Goal: Information Seeking & Learning: Learn about a topic

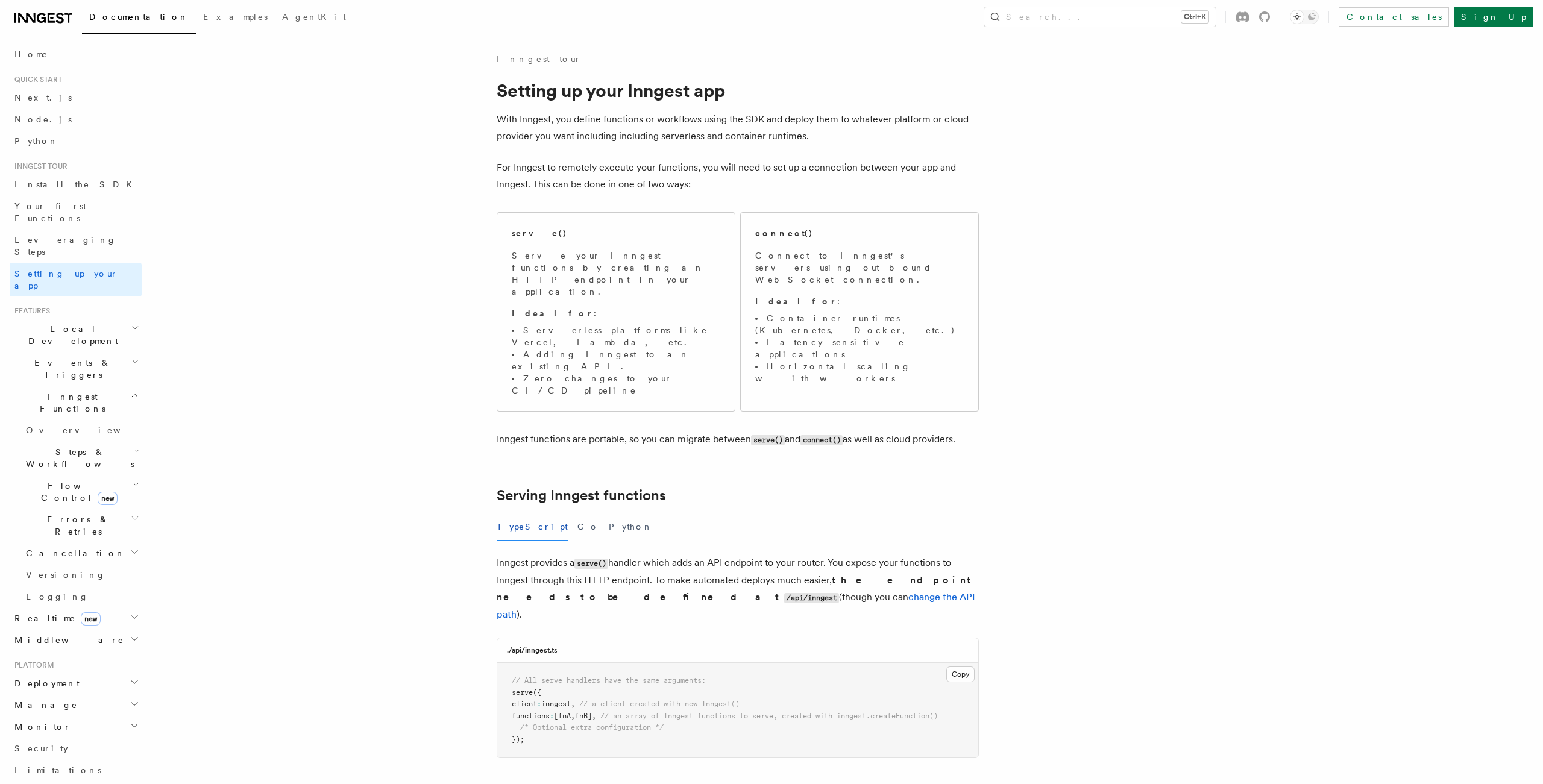
scroll to position [479, 0]
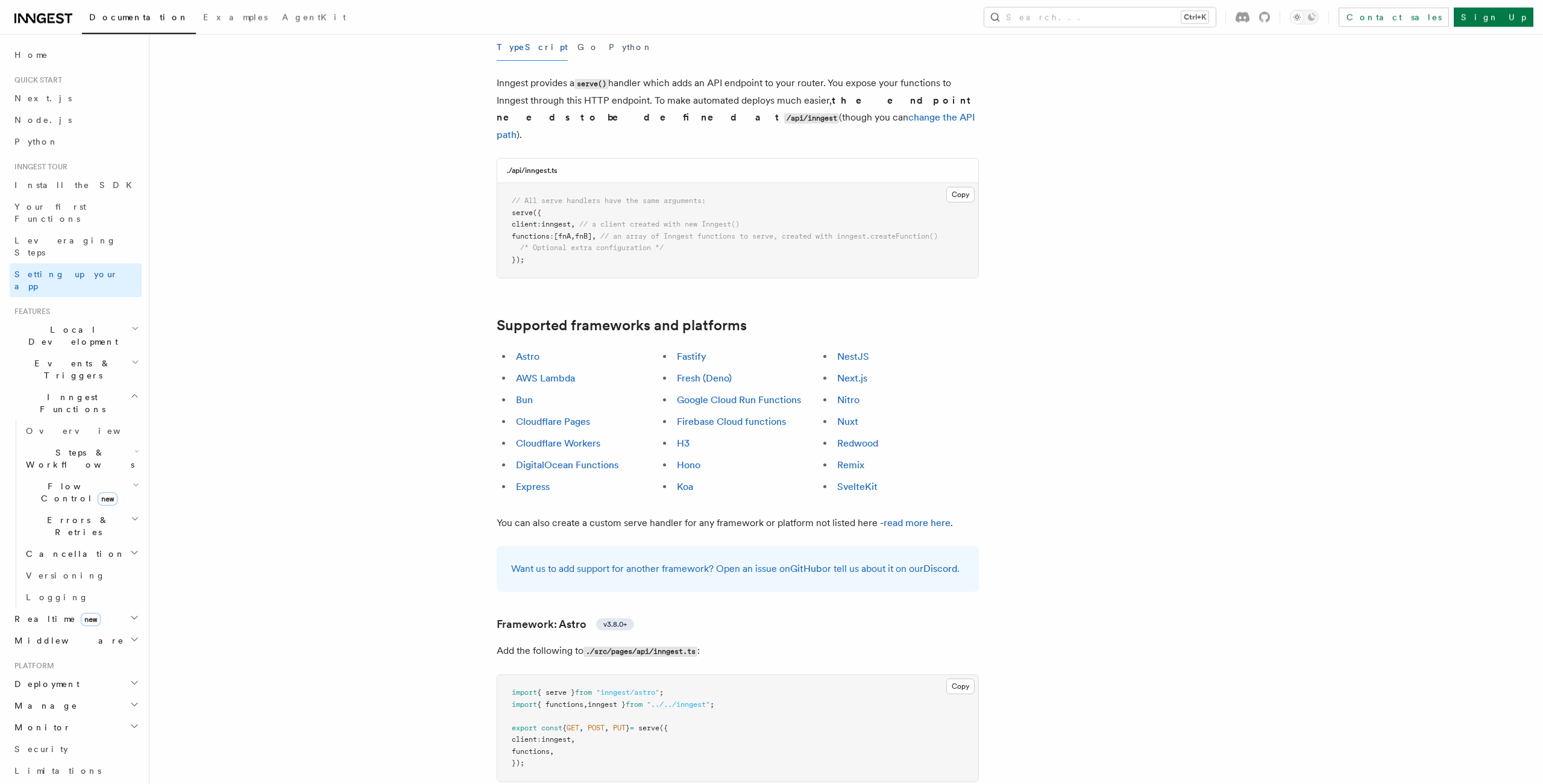
click at [703, 457] on li "Hono" at bounding box center [746, 465] width 146 height 17
click at [693, 459] on link "Hono" at bounding box center [688, 464] width 24 height 12
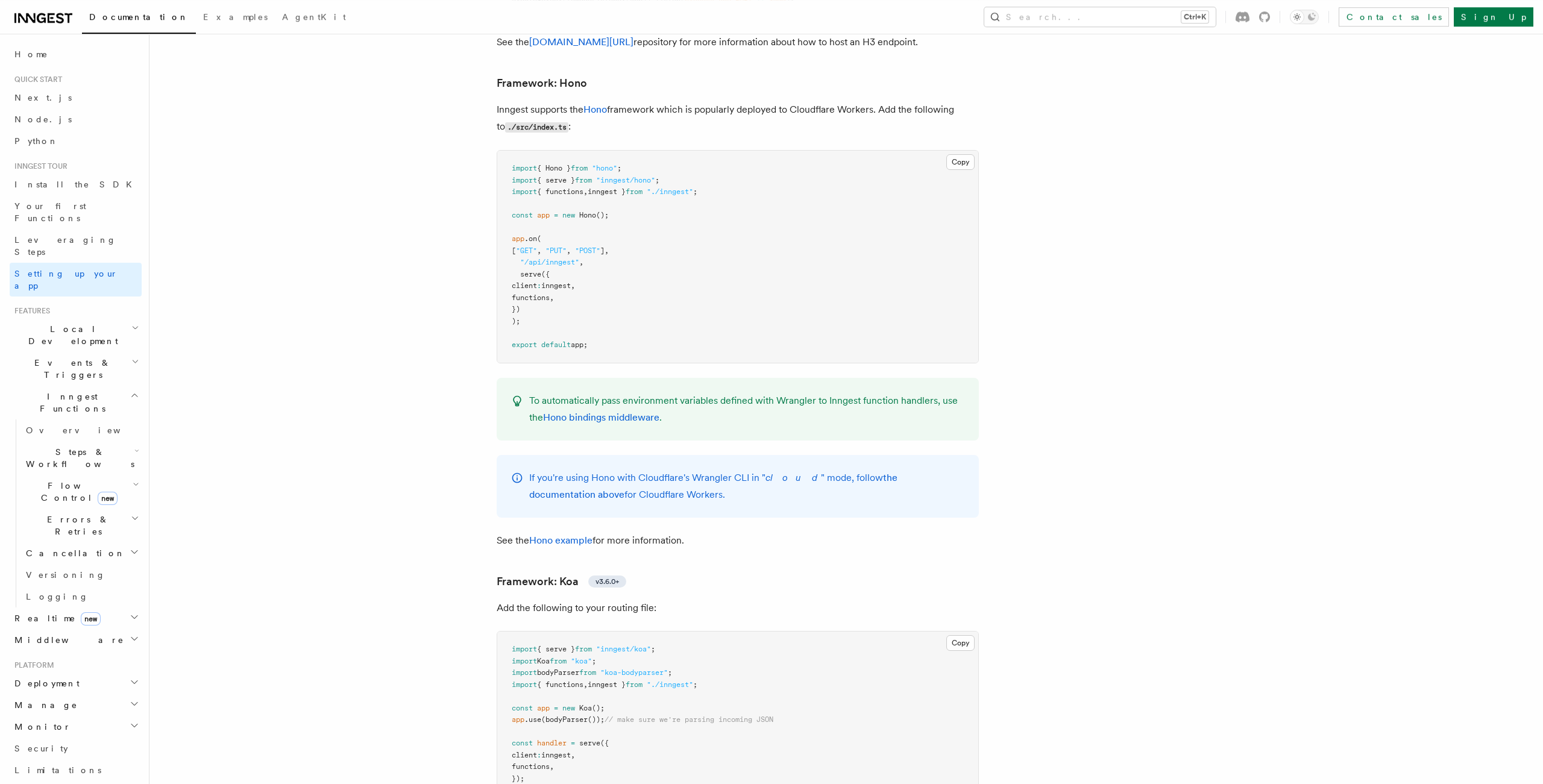
scroll to position [5888, 0]
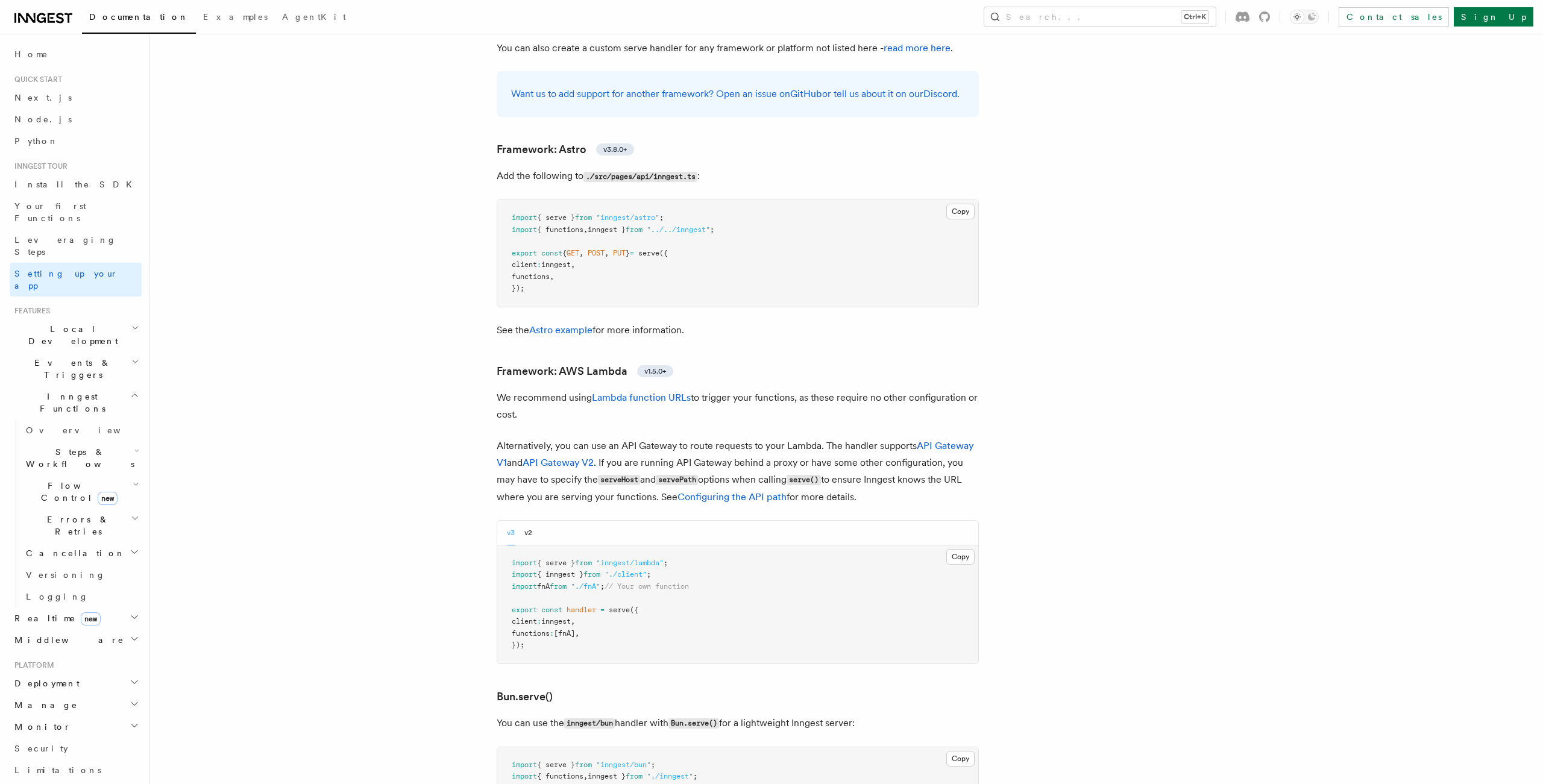
scroll to position [413, 0]
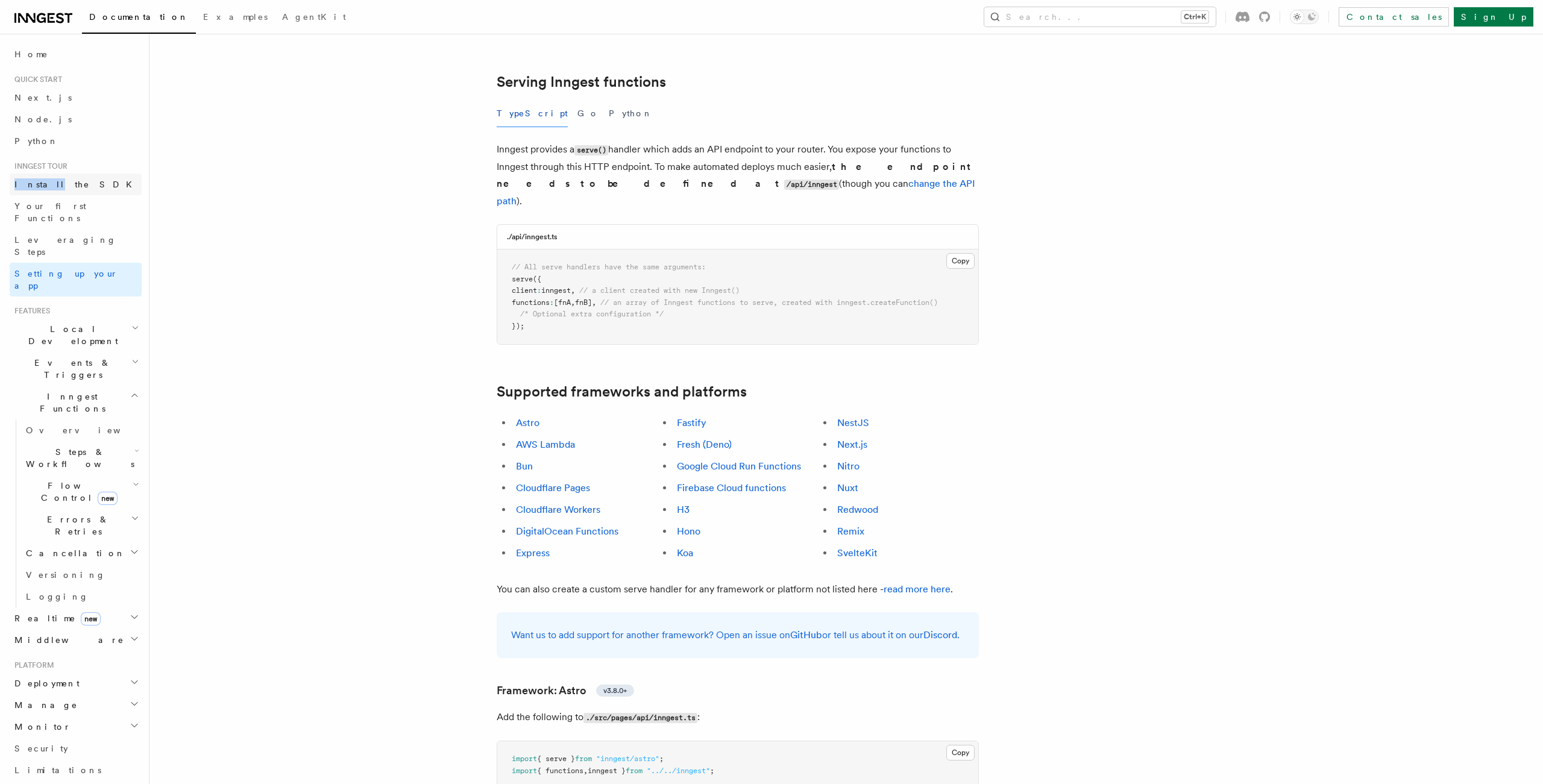
click at [88, 193] on link "Install the SDK" at bounding box center [76, 184] width 132 height 22
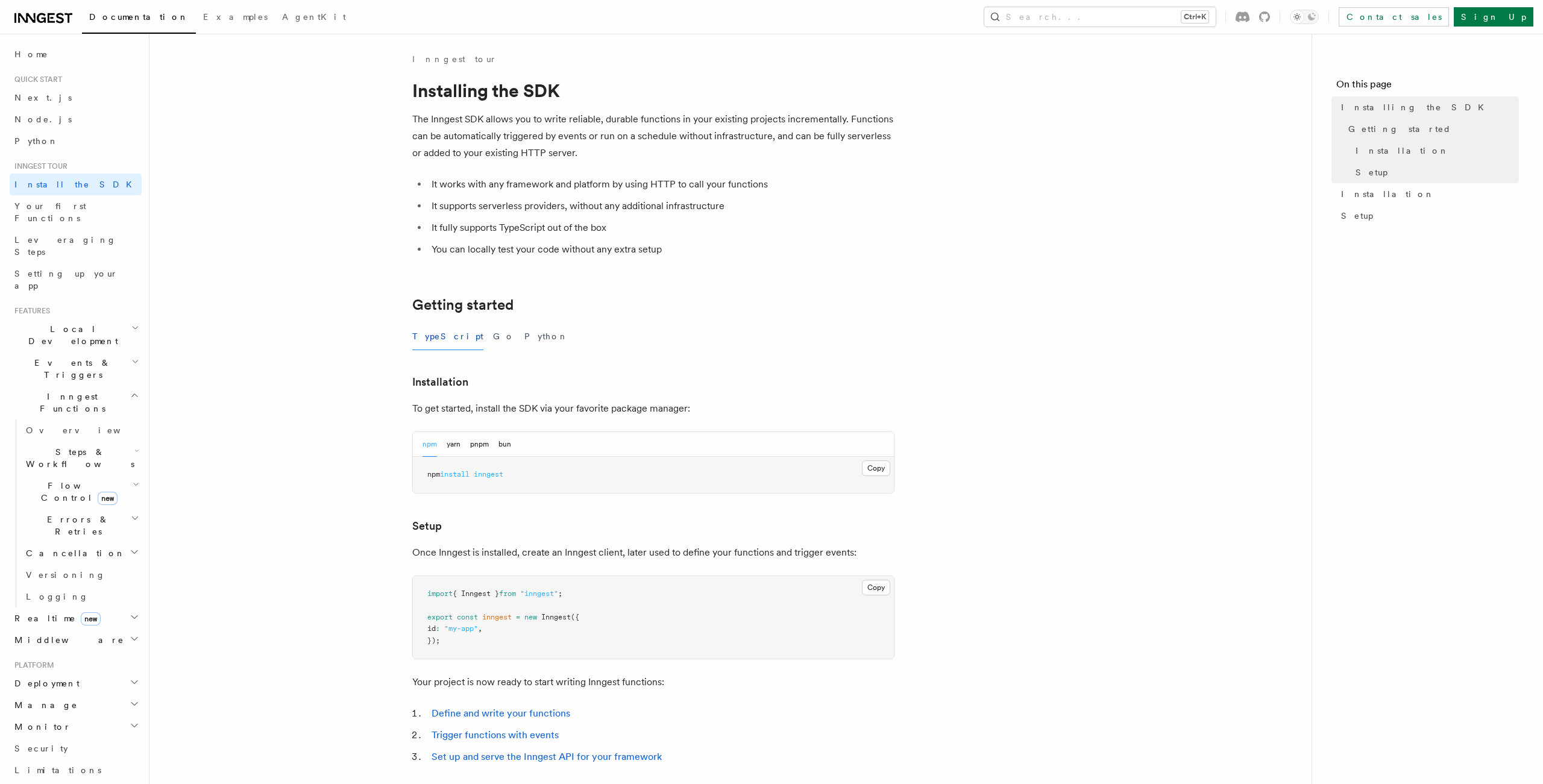
scroll to position [159, 0]
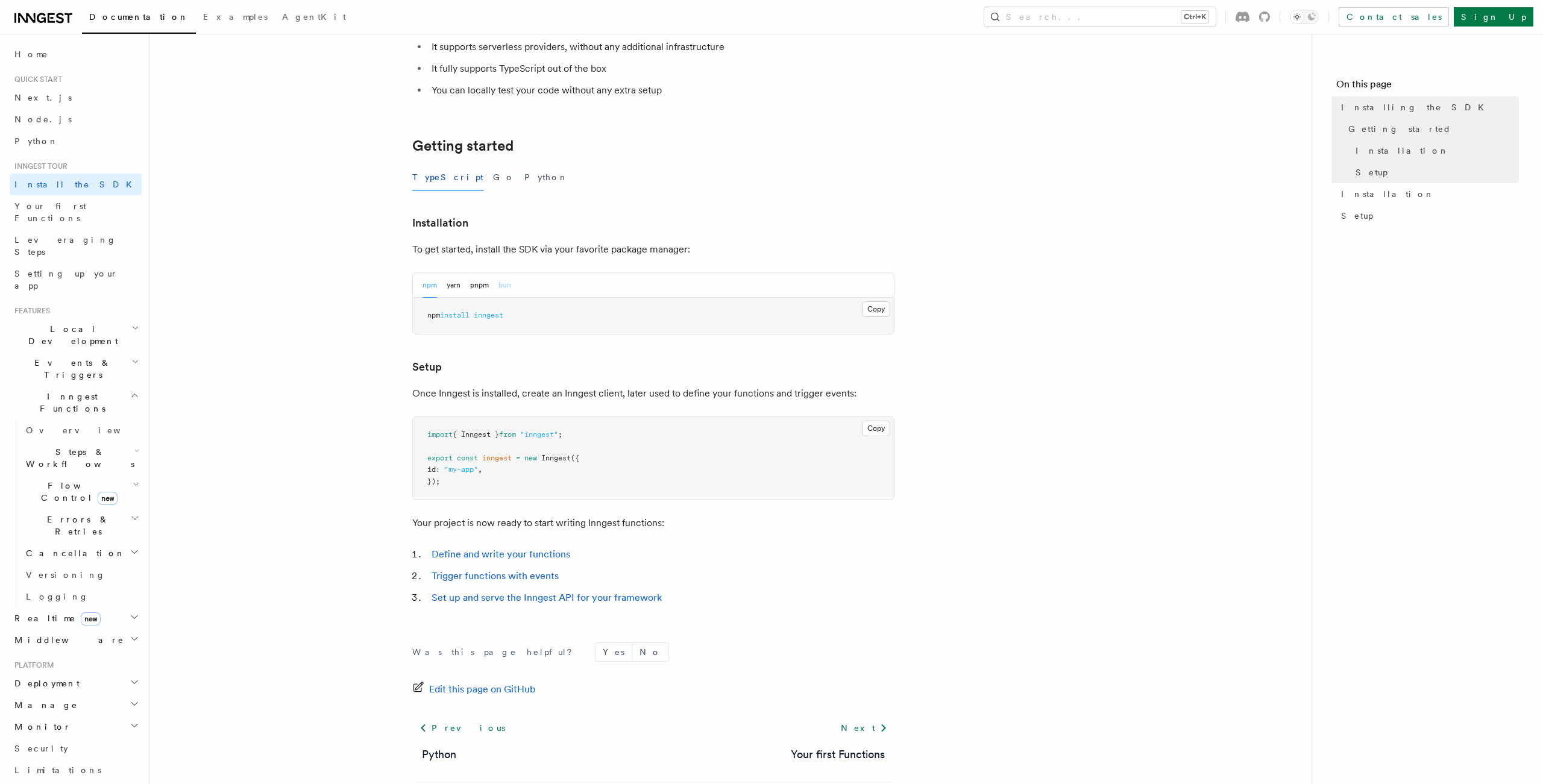
click at [506, 287] on button "bun" at bounding box center [505, 285] width 13 height 24
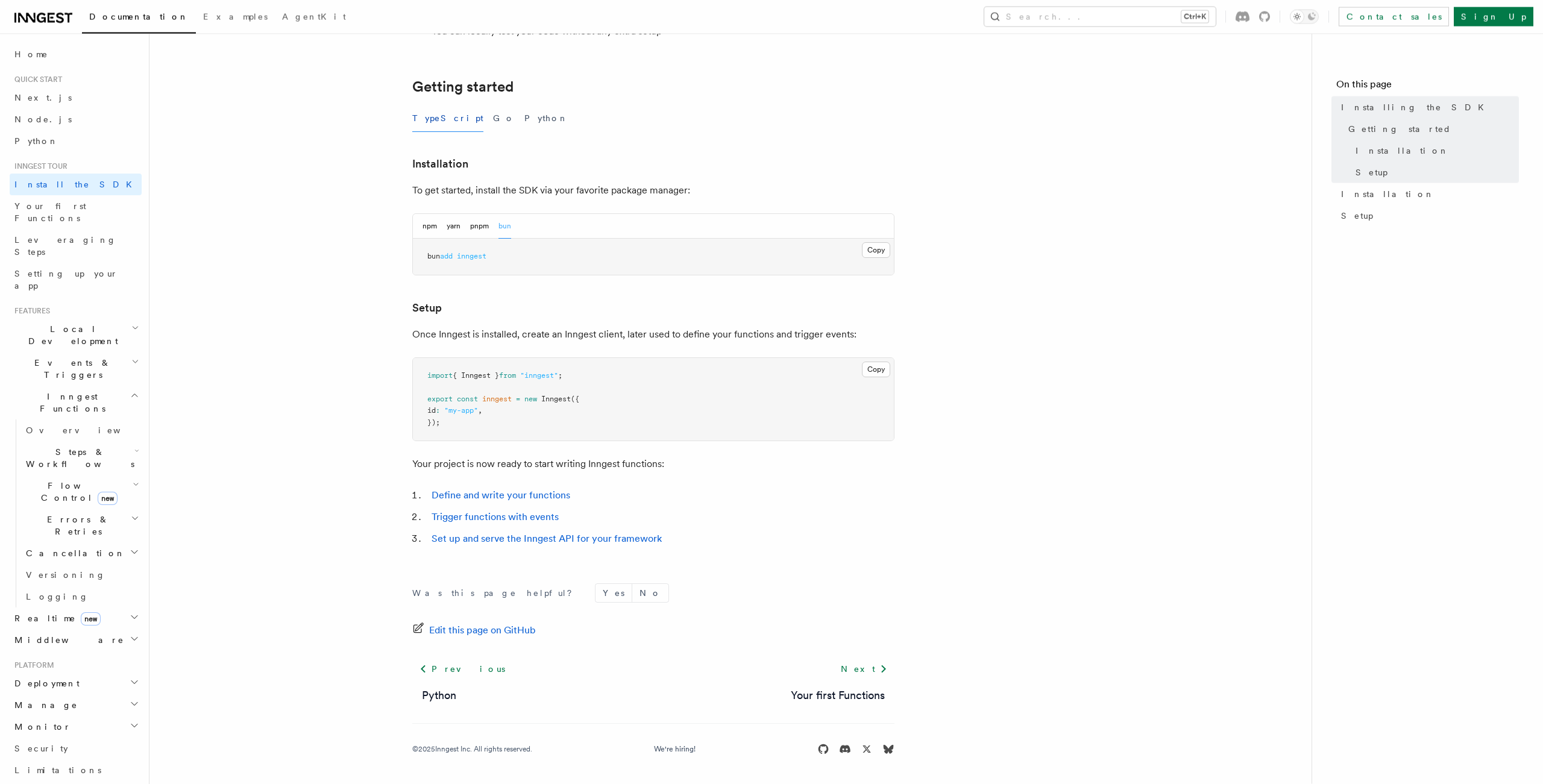
scroll to position [220, 0]
click at [993, 288] on article "Inngest tour Installing the SDK The Inngest SDK allows you to write reliable, d…" at bounding box center [731, 309] width 1124 height 949
click at [623, 313] on h3 "Setup" at bounding box center [653, 307] width 482 height 17
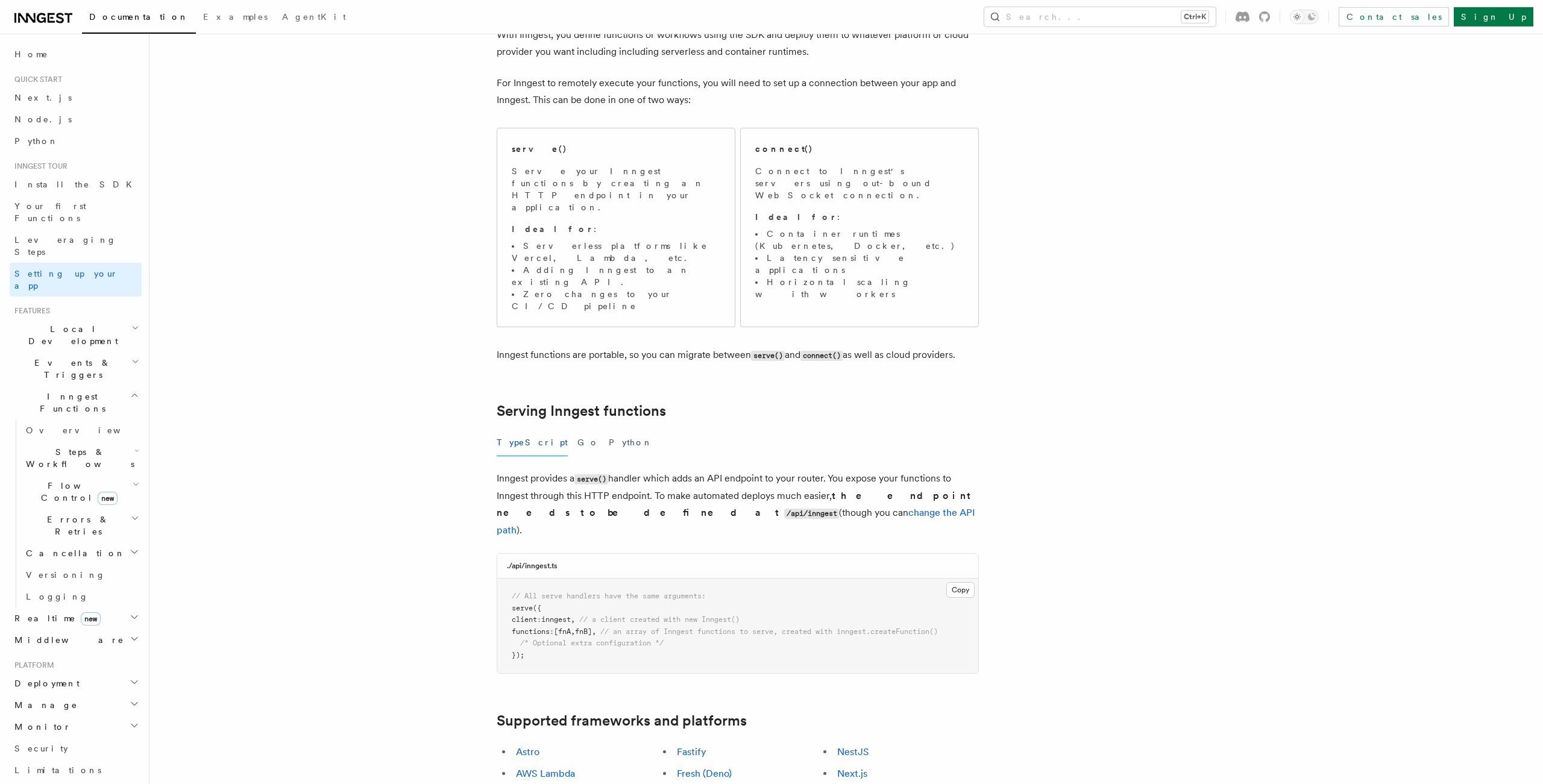
scroll to position [318, 0]
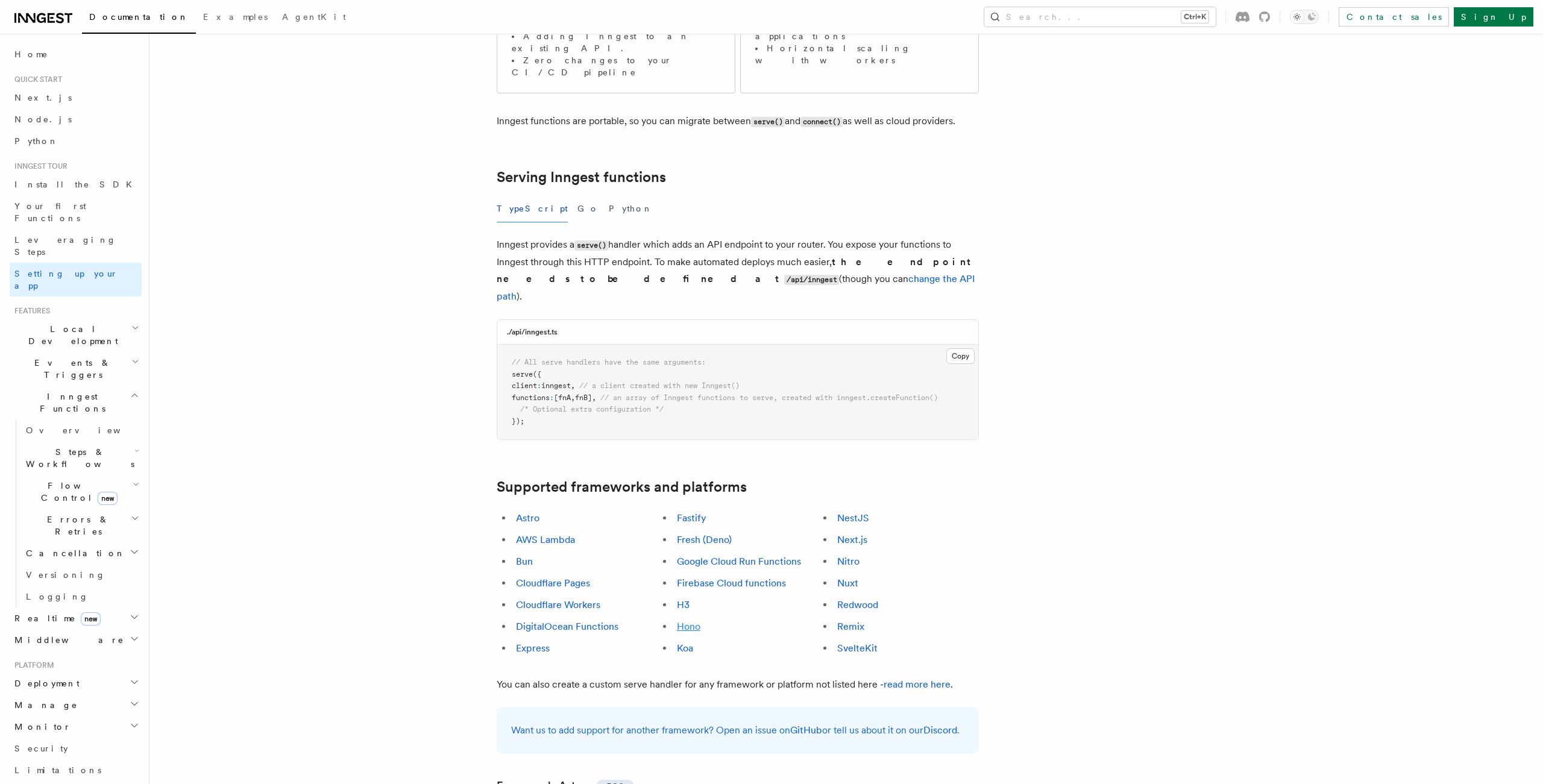
click at [688, 621] on link "Hono" at bounding box center [688, 626] width 24 height 12
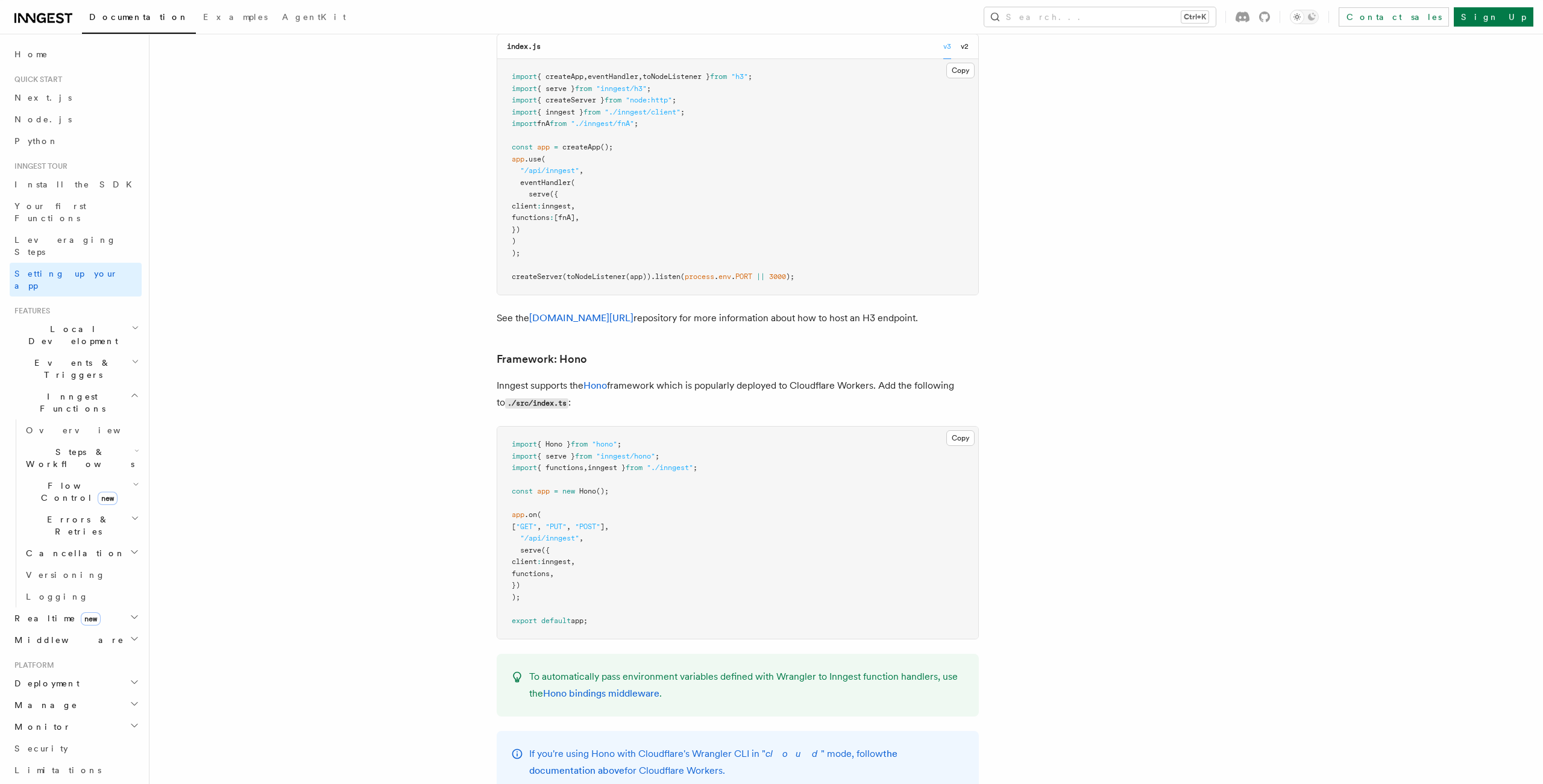
scroll to position [5490, 0]
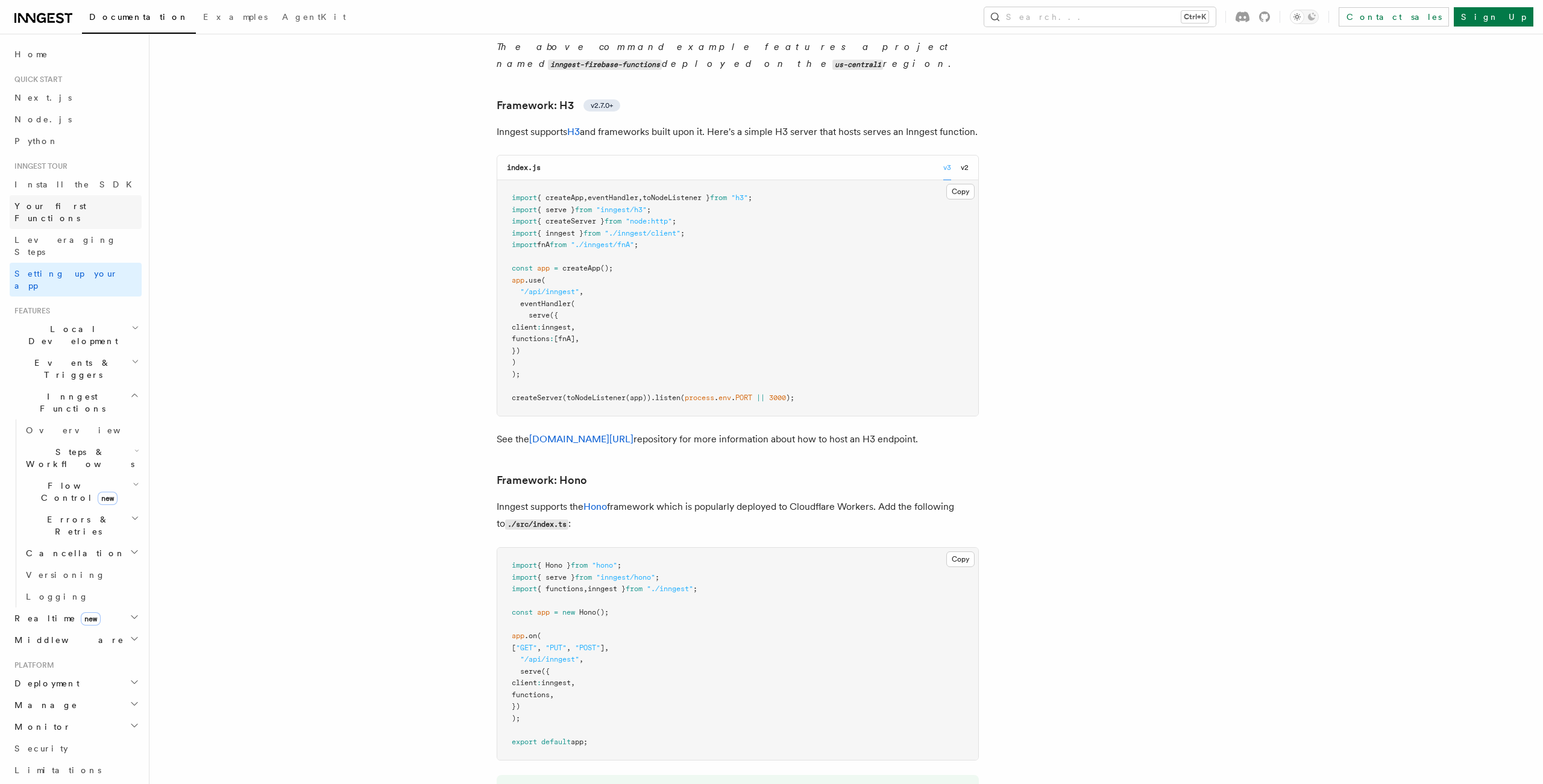
click at [58, 214] on link "Your first Functions" at bounding box center [76, 212] width 132 height 34
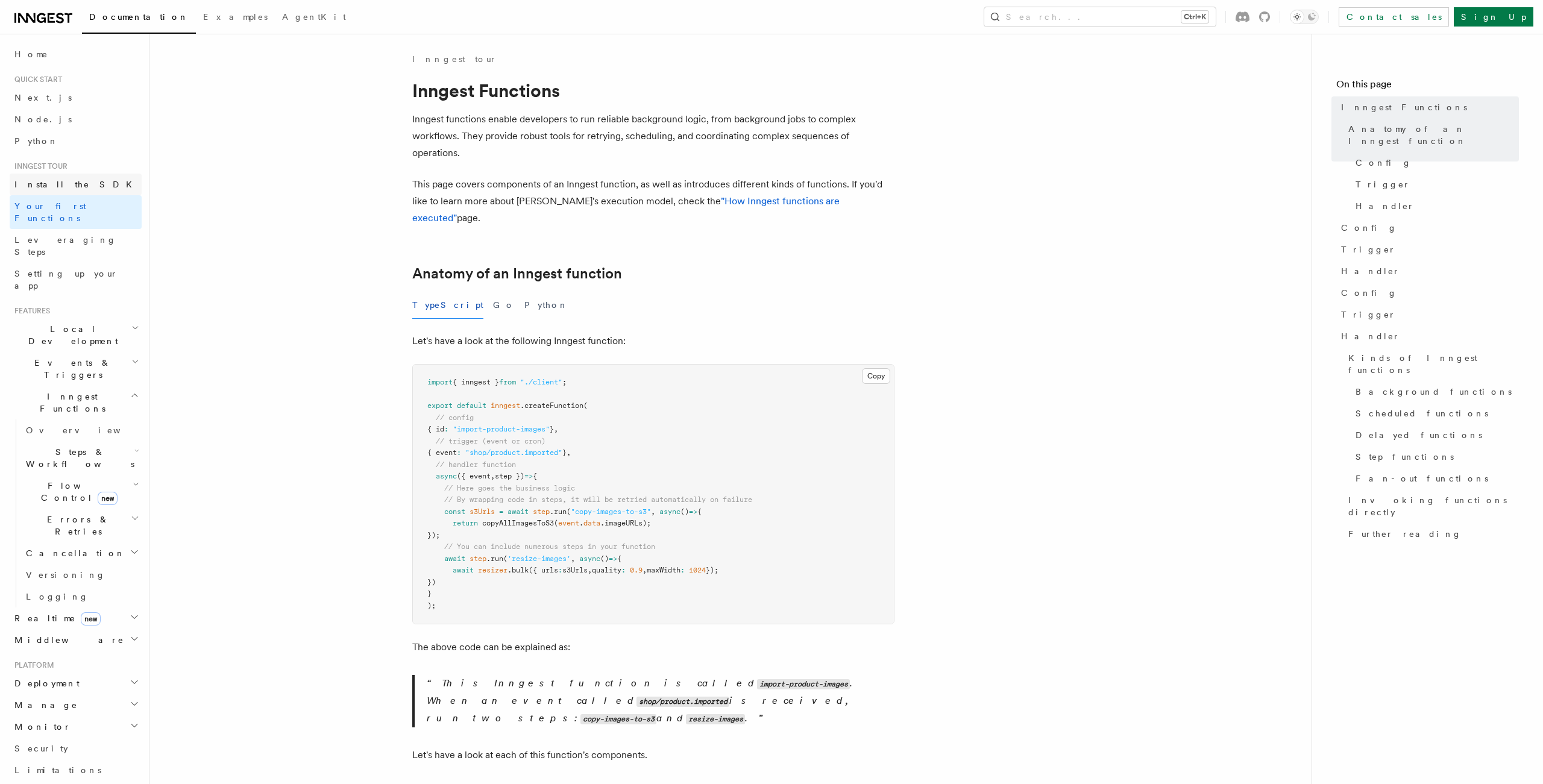
click at [63, 189] on span "Install the SDK" at bounding box center [76, 184] width 125 height 12
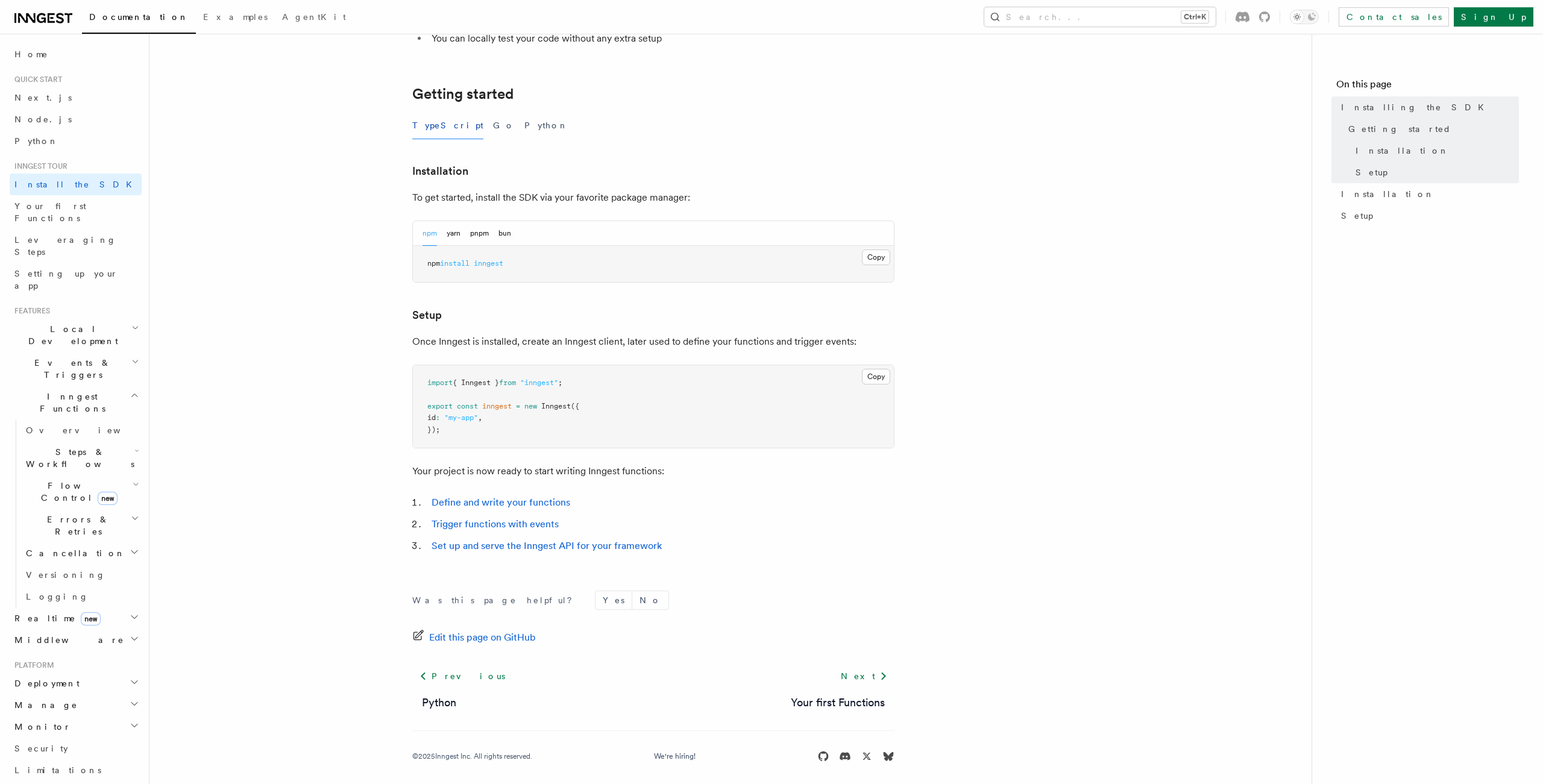
scroll to position [220, 0]
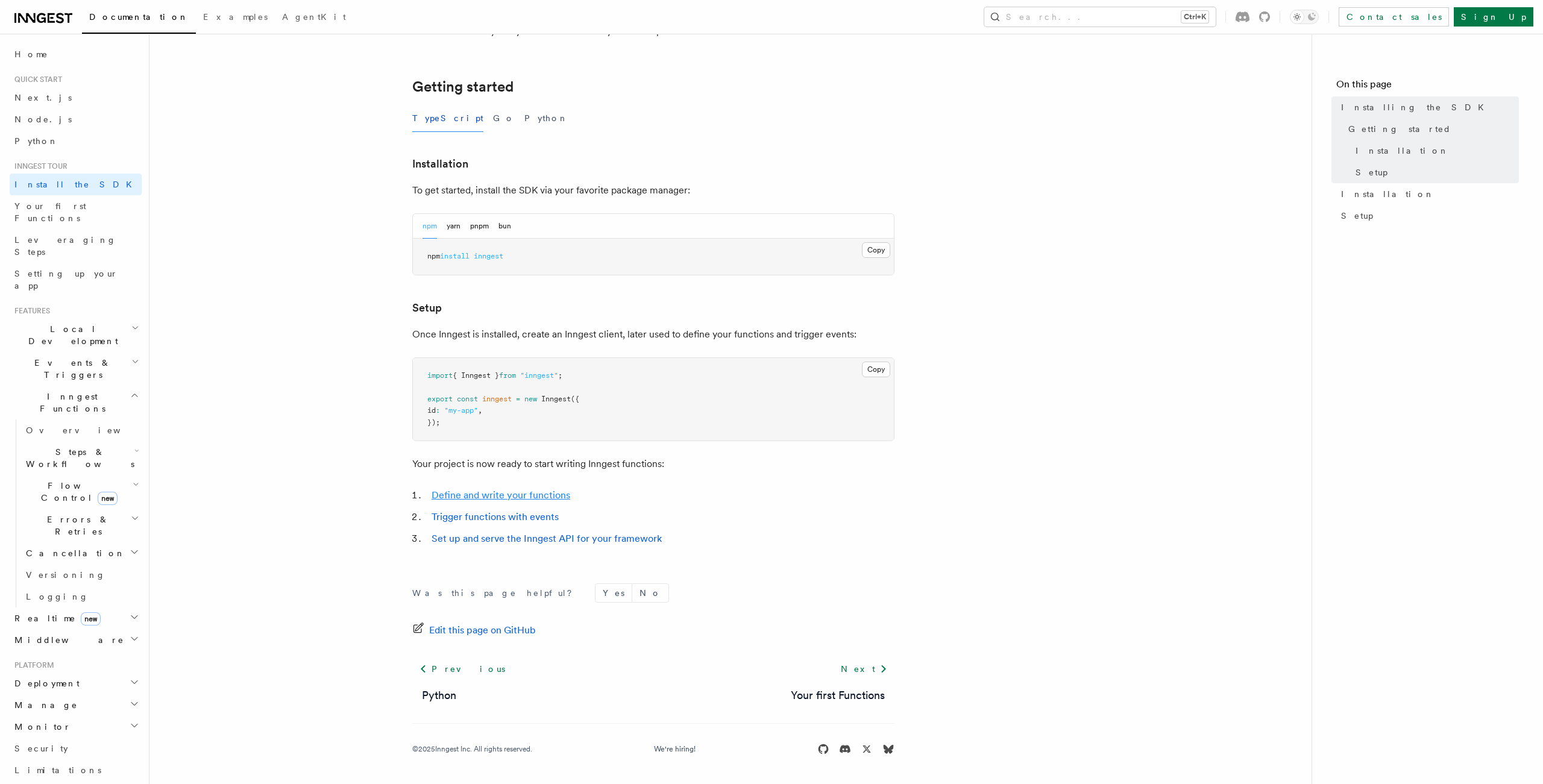
click at [496, 493] on link "Define and write your functions" at bounding box center [501, 495] width 139 height 12
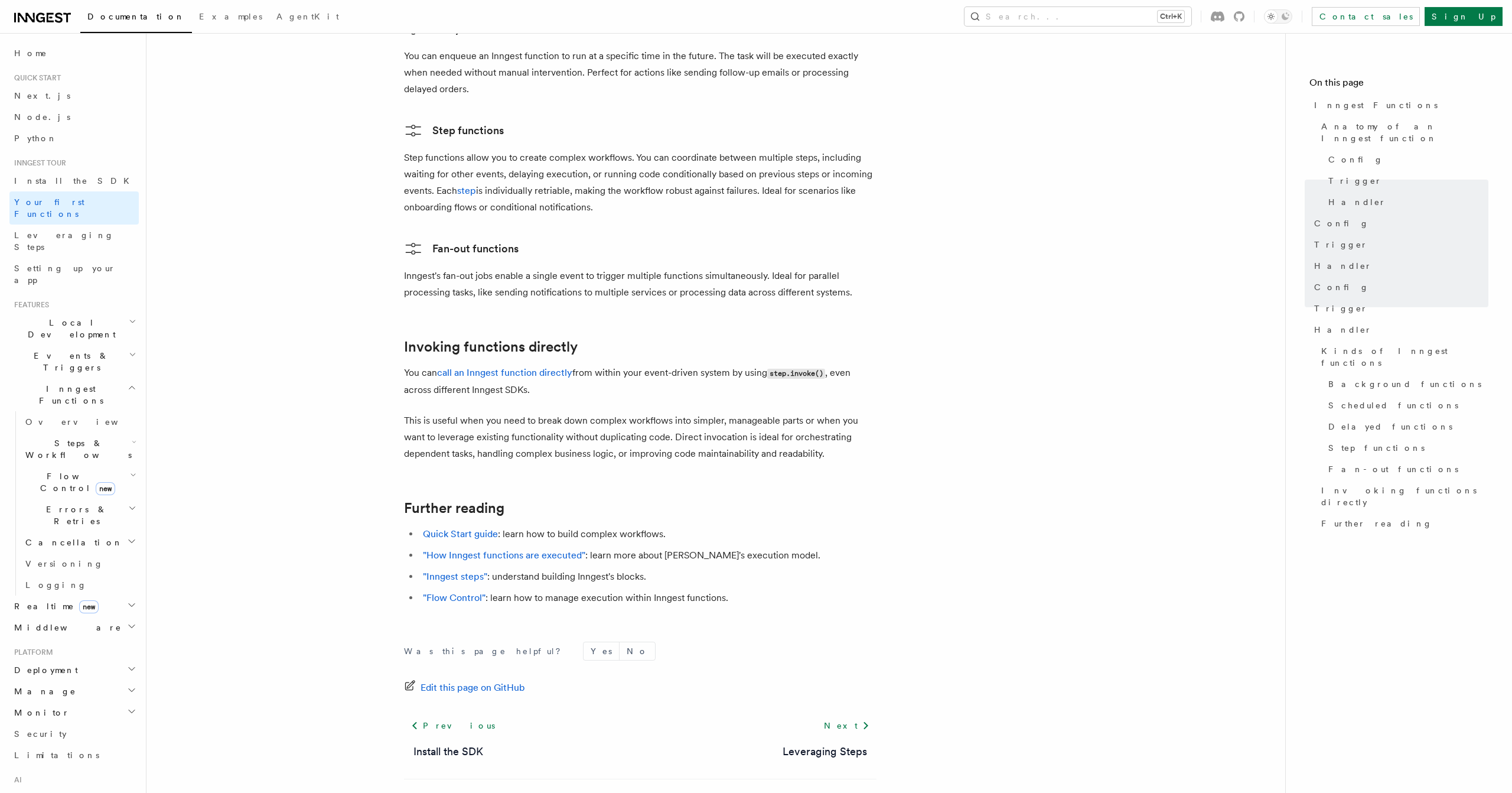
scroll to position [2108, 0]
click at [465, 525] on li "Quick Start guide : learn how to build complex workflows." at bounding box center [648, 533] width 457 height 17
click at [459, 527] on link "Quick Start guide" at bounding box center [460, 532] width 75 height 11
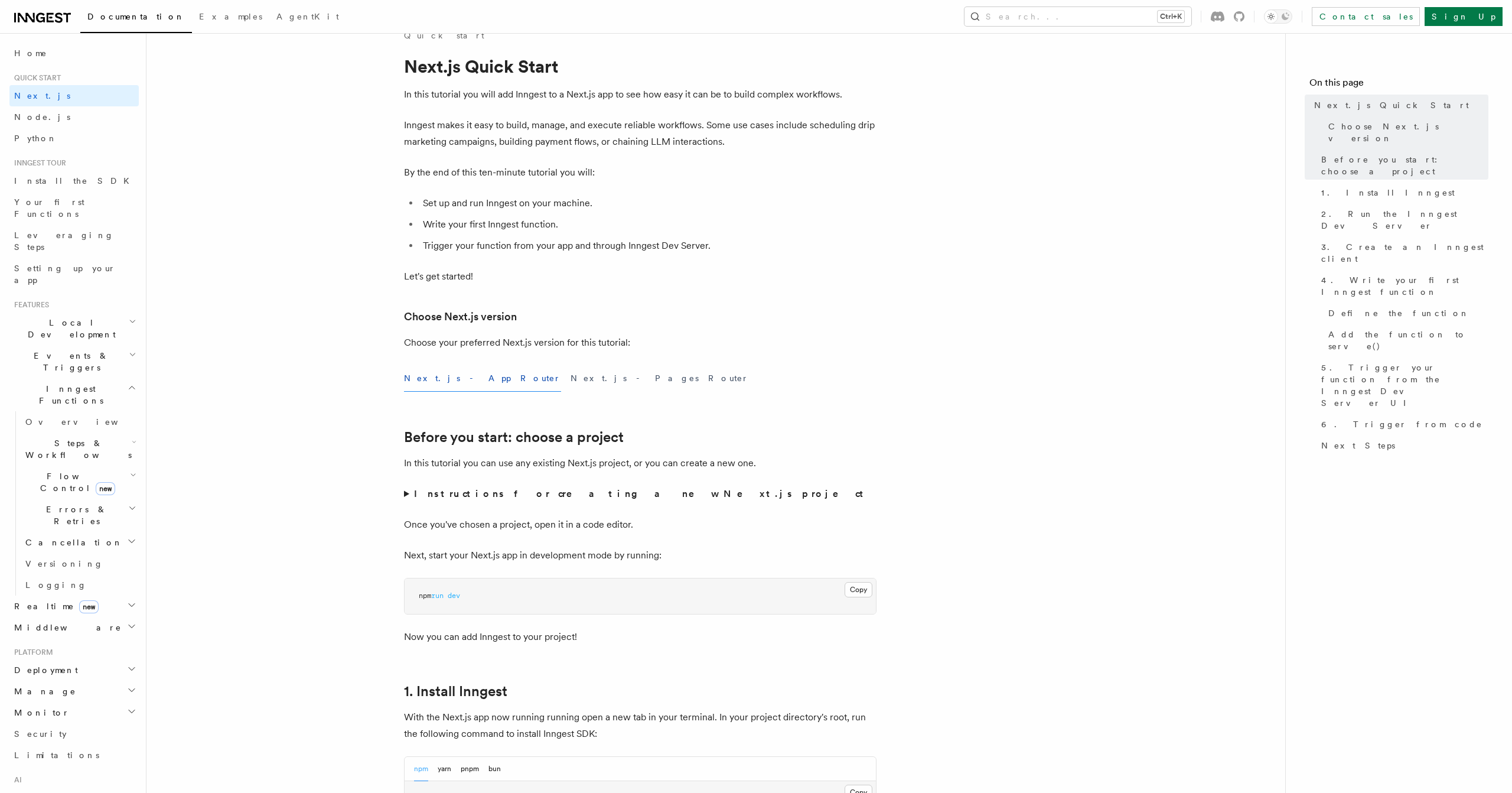
scroll to position [156, 0]
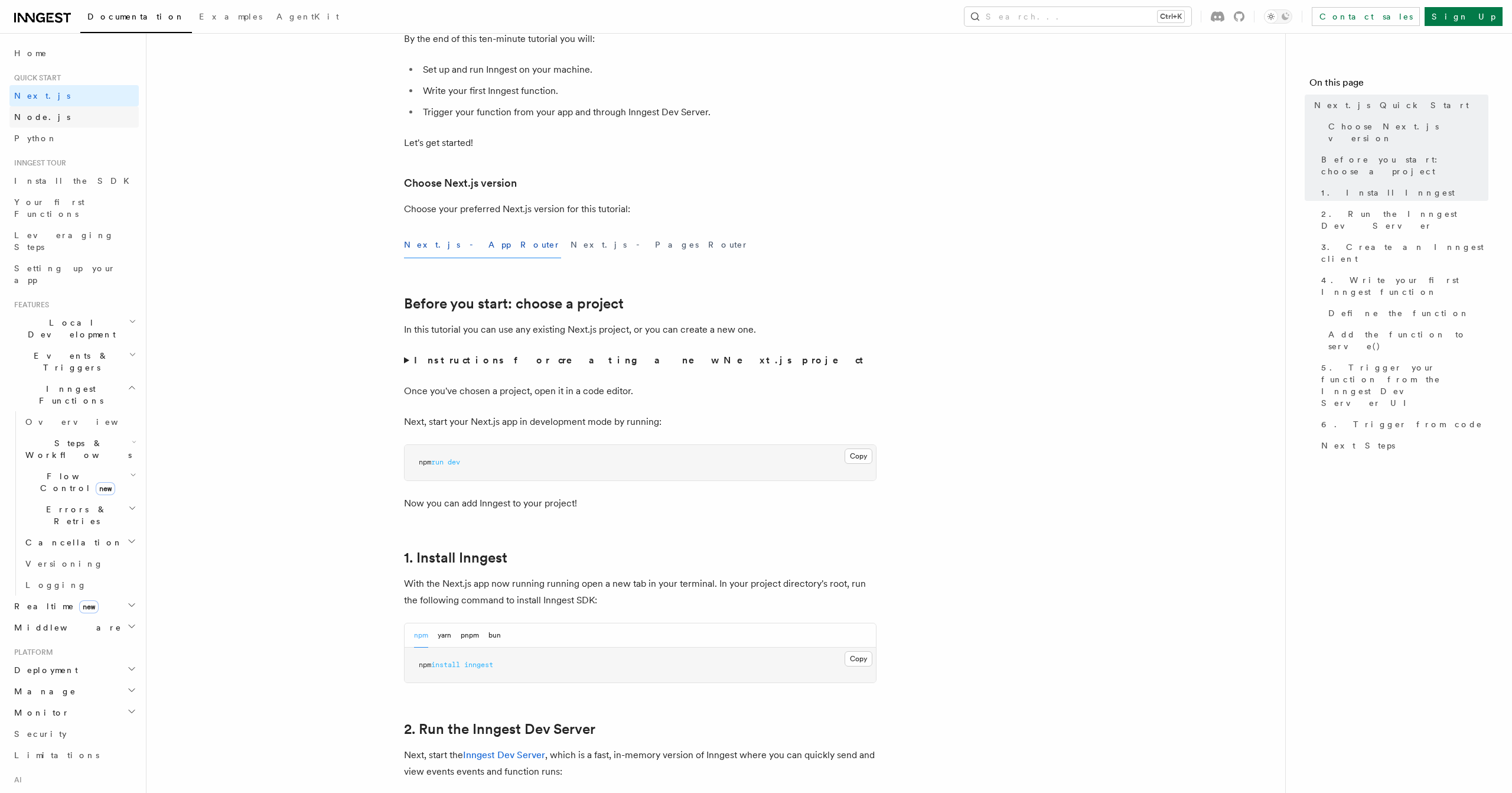
click at [93, 117] on link "Node.js" at bounding box center [74, 117] width 129 height 21
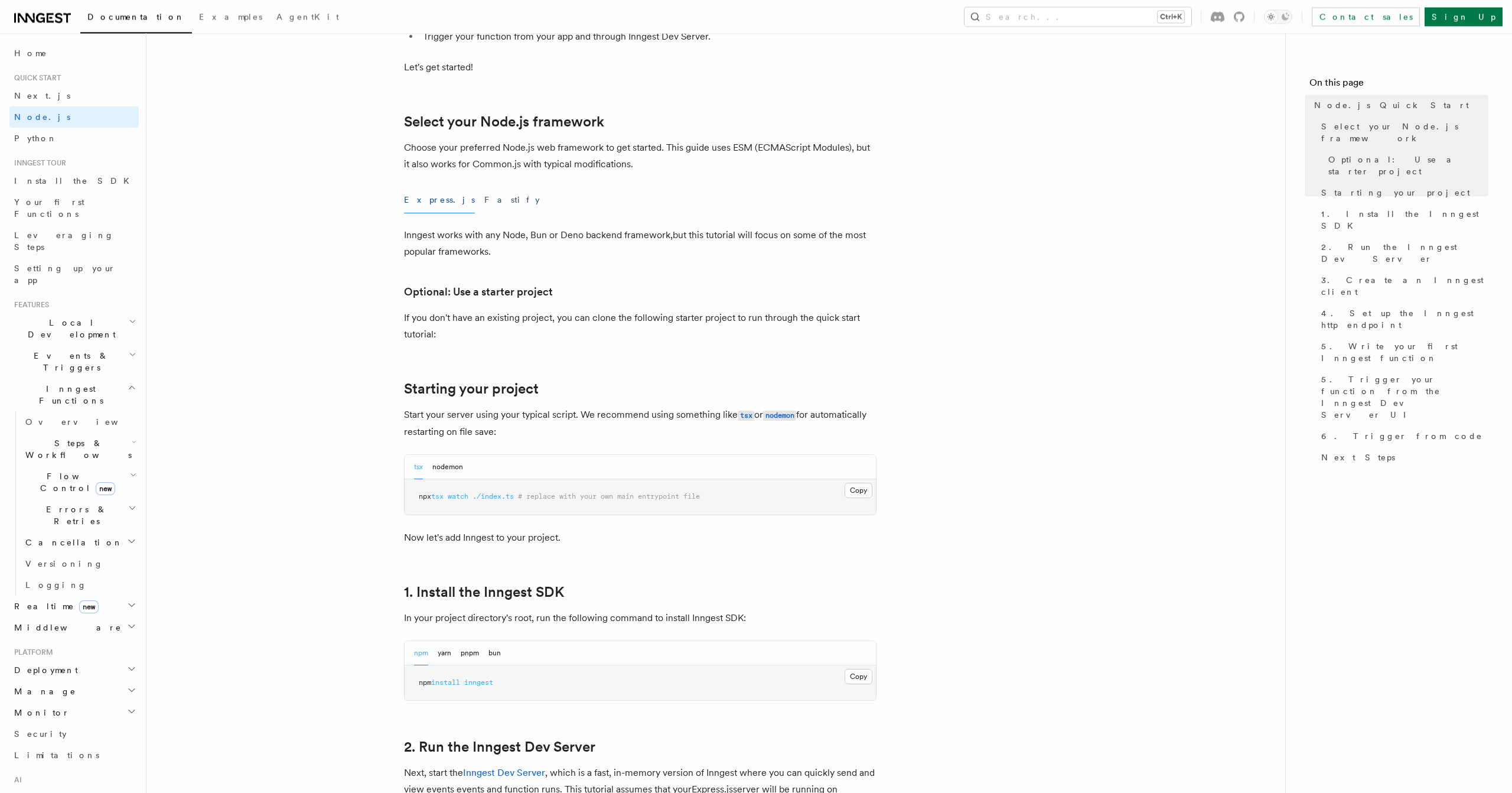
scroll to position [312, 0]
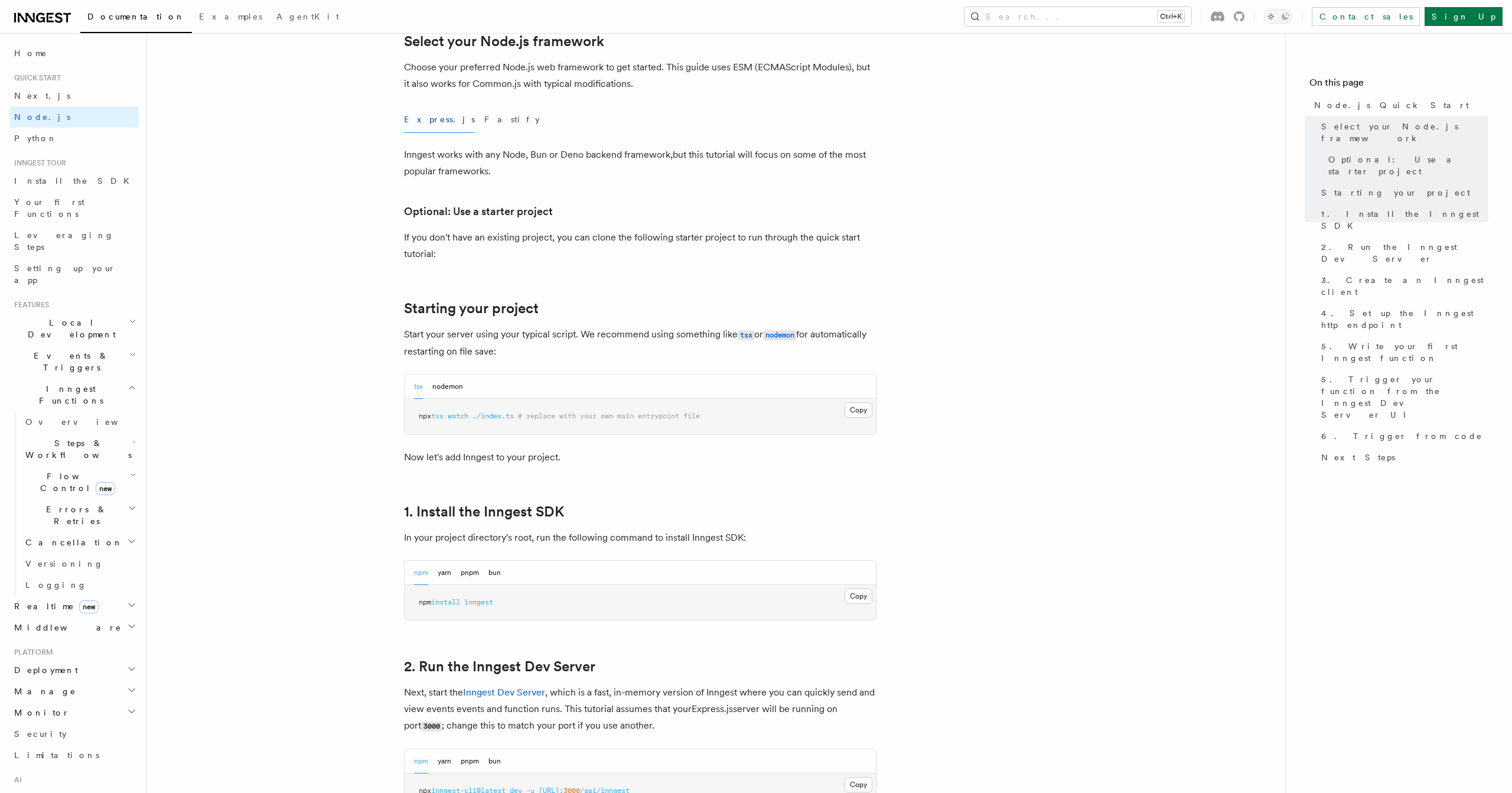
click at [475, 121] on div "Express.js Fastify" at bounding box center [640, 119] width 473 height 27
click at [485, 120] on button "Fastify" at bounding box center [512, 119] width 55 height 27
click at [414, 118] on button "Express.js" at bounding box center [439, 119] width 71 height 27
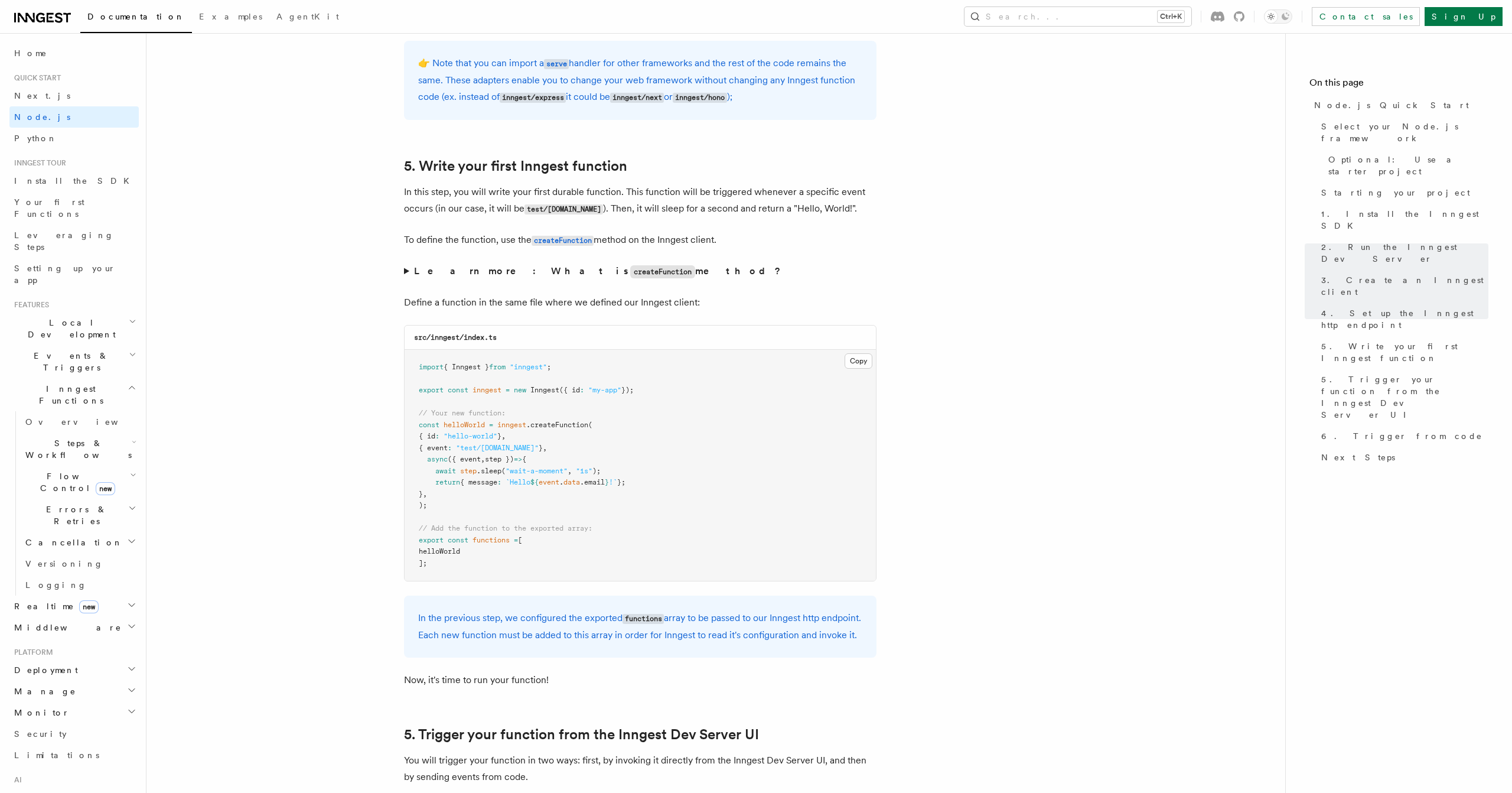
scroll to position [2184, 0]
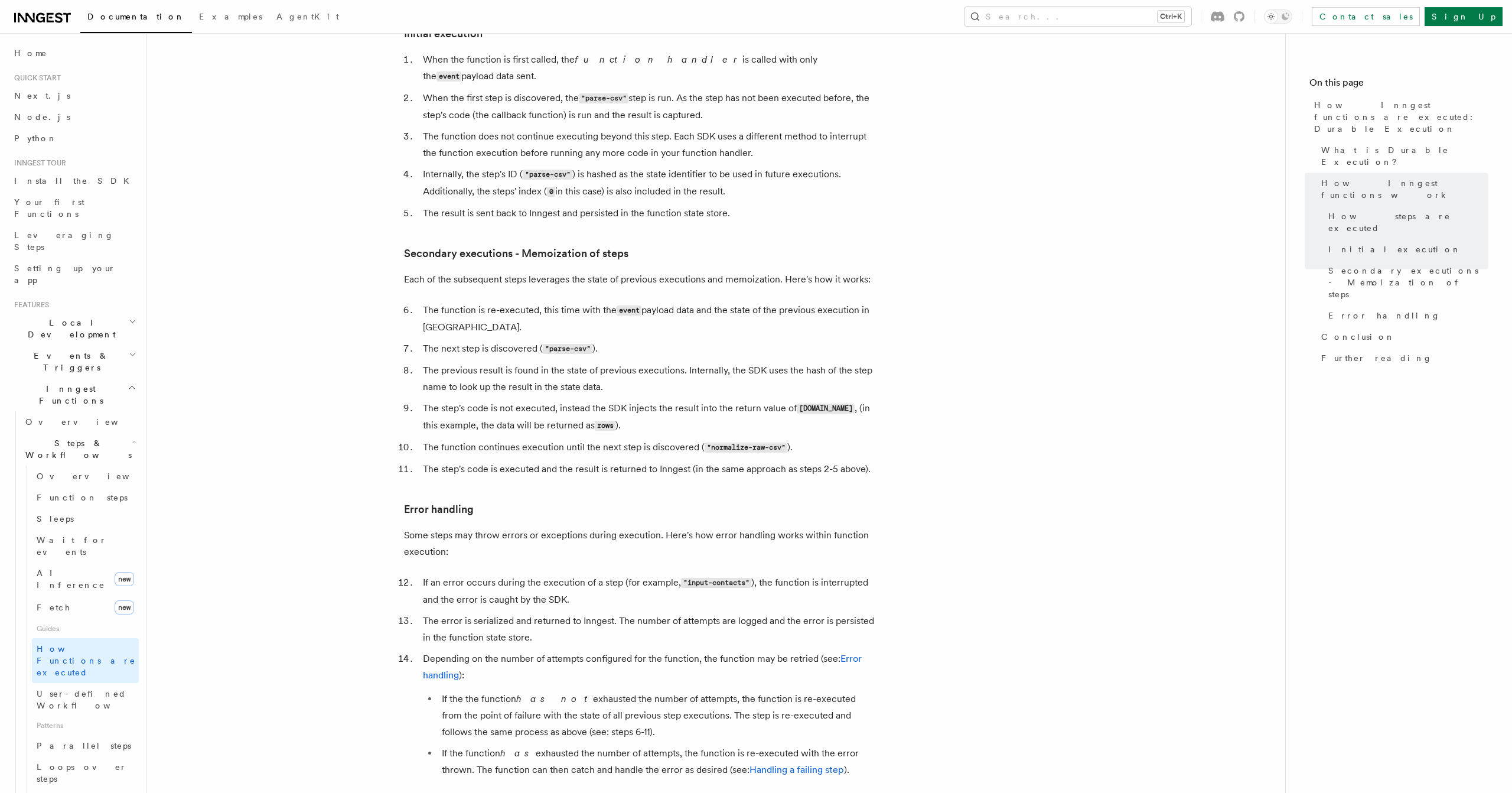
scroll to position [1794, 0]
